Goal: Answer question/provide support

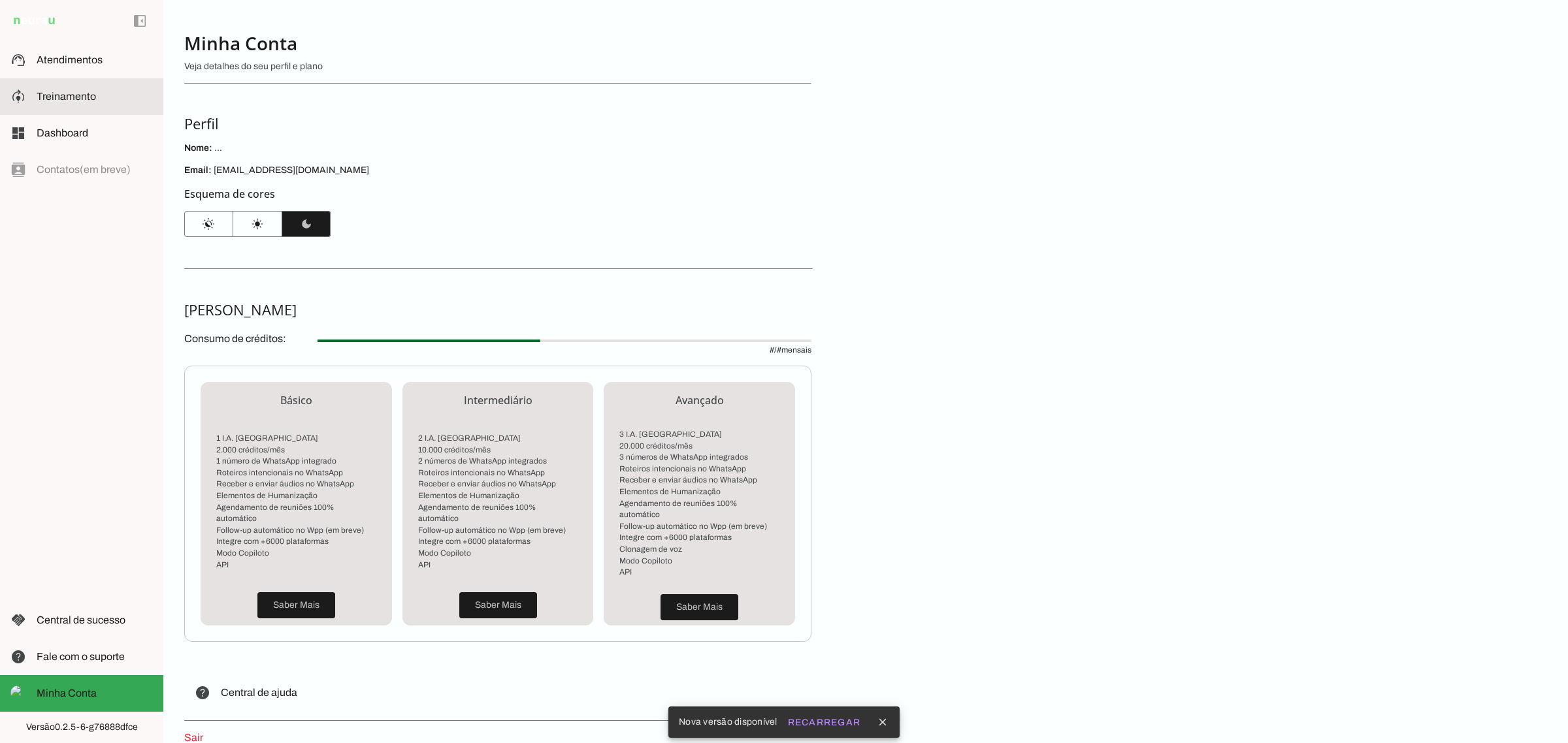
click at [74, 95] on span "Treinamento" at bounding box center [66, 97] width 59 height 11
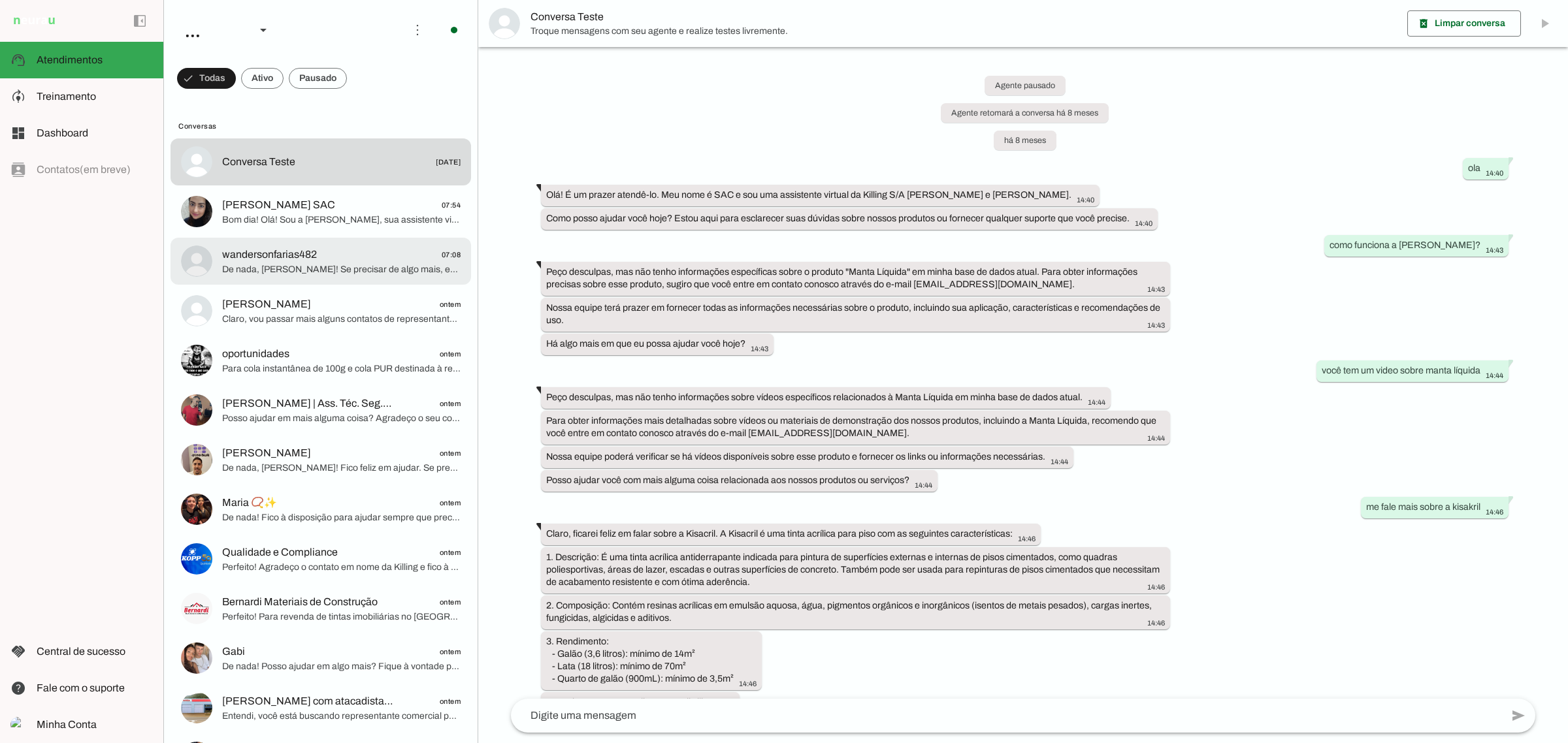
scroll to position [10035, 0]
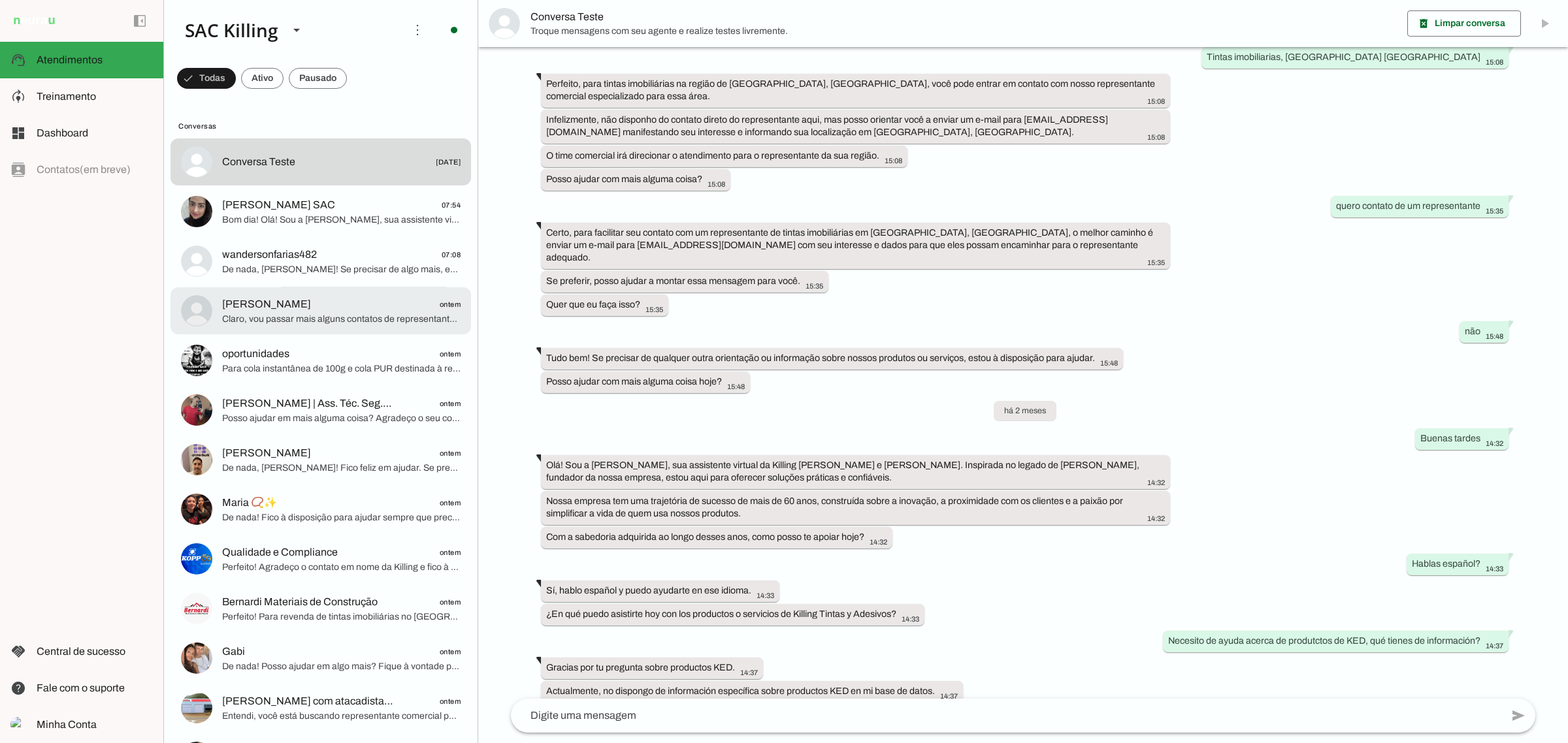
click at [269, 309] on span "[PERSON_NAME]" at bounding box center [266, 304] width 89 height 16
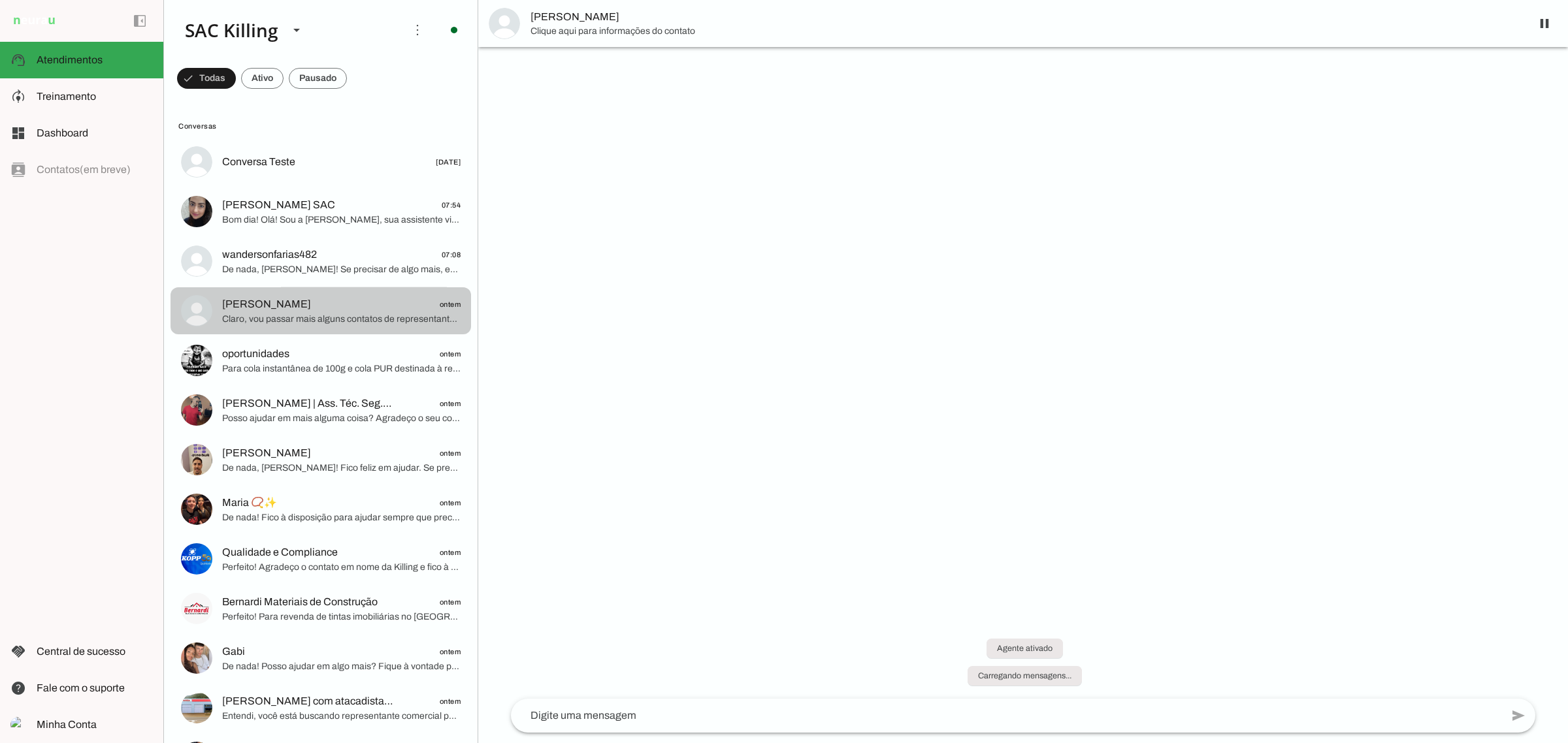
scroll to position [578, 0]
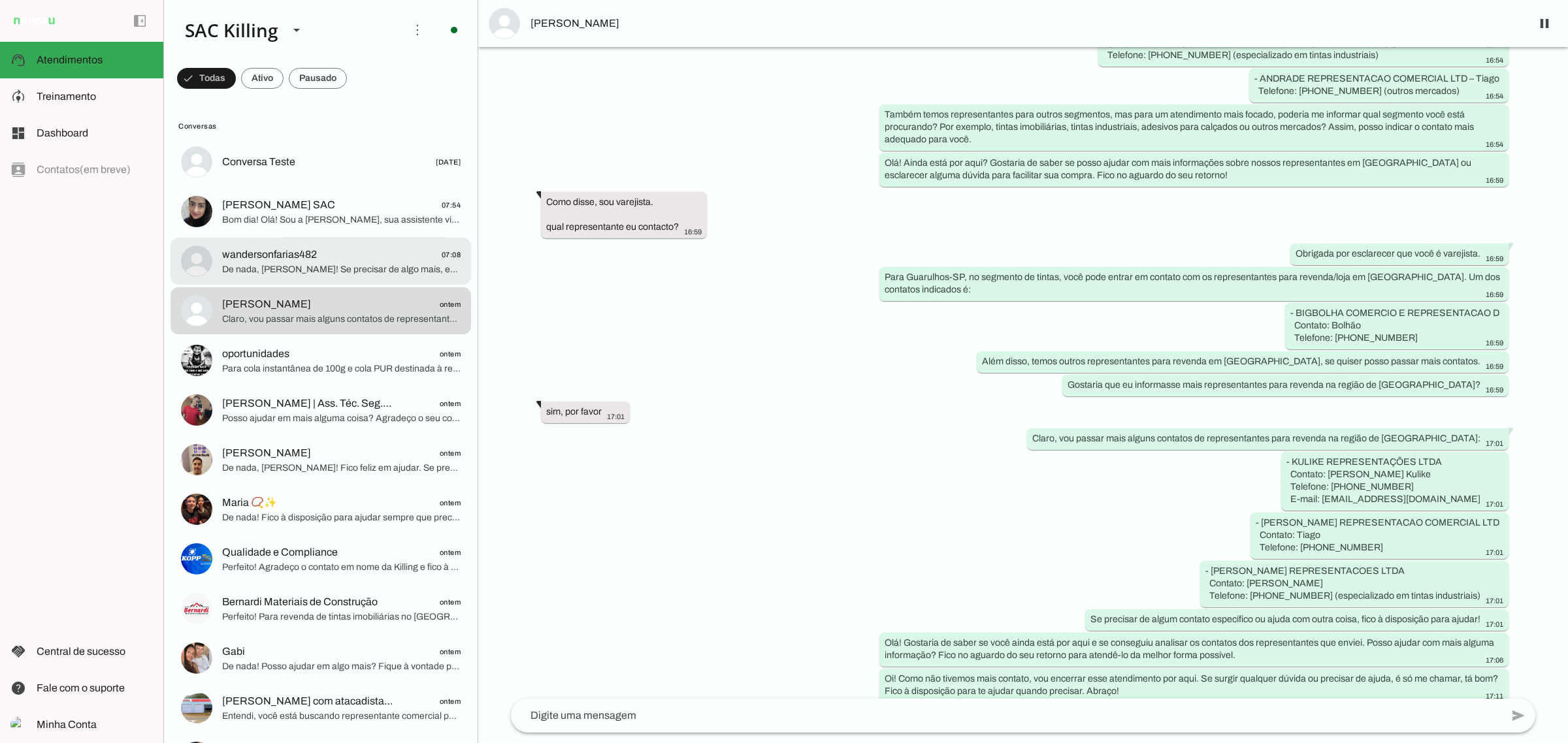
click at [289, 264] on span "De nada, [PERSON_NAME]! Se precisar de algo mais, estarei aqui para ajudar. Agr…" at bounding box center [341, 269] width 238 height 13
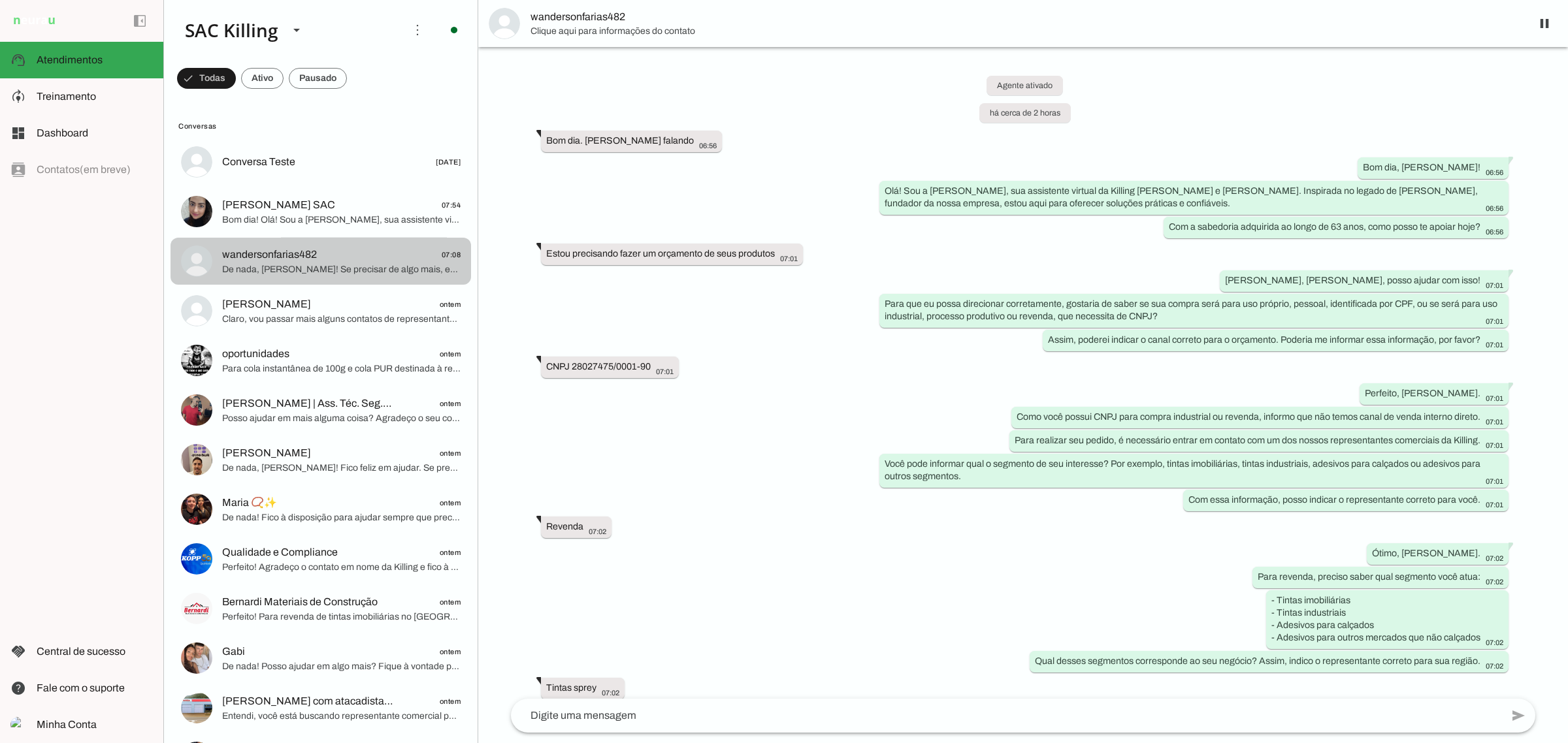
scroll to position [368, 0]
